Goal: Find specific page/section: Find specific page/section

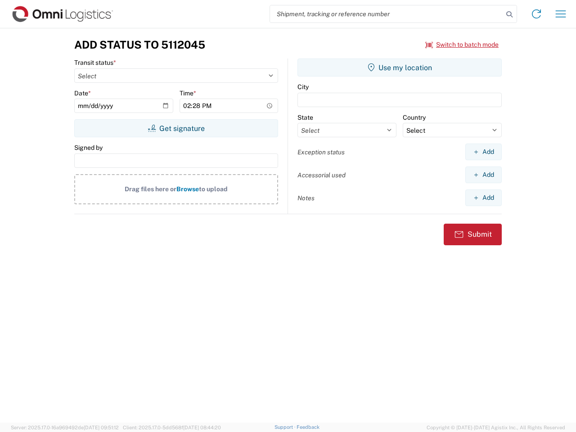
click at [387, 14] on input "search" at bounding box center [386, 13] width 233 height 17
click at [509, 14] on icon at bounding box center [509, 14] width 13 height 13
click at [536, 14] on icon at bounding box center [536, 14] width 14 height 14
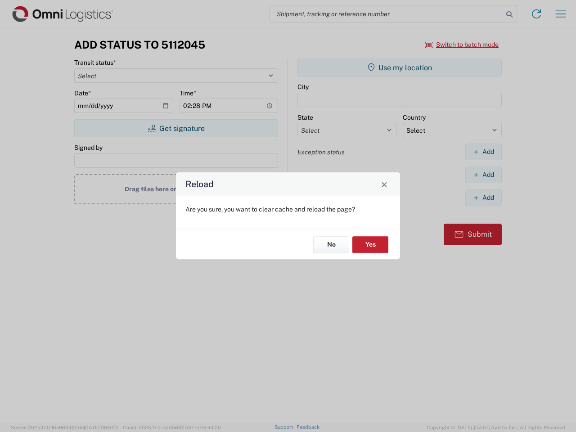
click at [561, 14] on div "Reload Are you sure, you want to clear cache and reload the page? No Yes" at bounding box center [288, 216] width 576 height 432
click at [462, 45] on div "Reload Are you sure, you want to clear cache and reload the page? No Yes" at bounding box center [288, 216] width 576 height 432
click at [176, 128] on div "Reload Are you sure, you want to clear cache and reload the page? No Yes" at bounding box center [288, 216] width 576 height 432
click at [400, 67] on div "Reload Are you sure, you want to clear cache and reload the page? No Yes" at bounding box center [288, 216] width 576 height 432
click at [483, 152] on div "Reload Are you sure, you want to clear cache and reload the page? No Yes" at bounding box center [288, 216] width 576 height 432
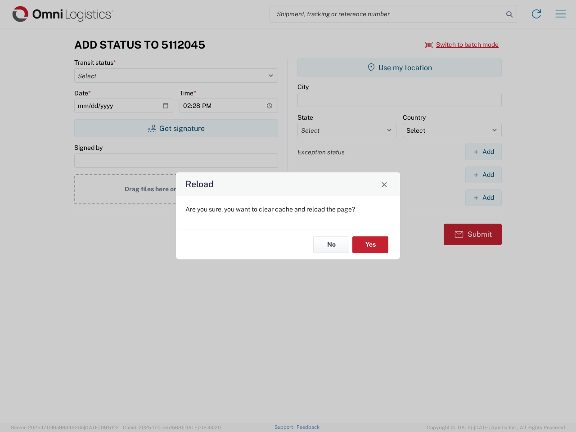
click at [483, 175] on div "Reload Are you sure, you want to clear cache and reload the page? No Yes" at bounding box center [288, 216] width 576 height 432
click at [483, 198] on div "Reload Are you sure, you want to clear cache and reload the page? No Yes" at bounding box center [288, 216] width 576 height 432
